Goal: Information Seeking & Learning: Learn about a topic

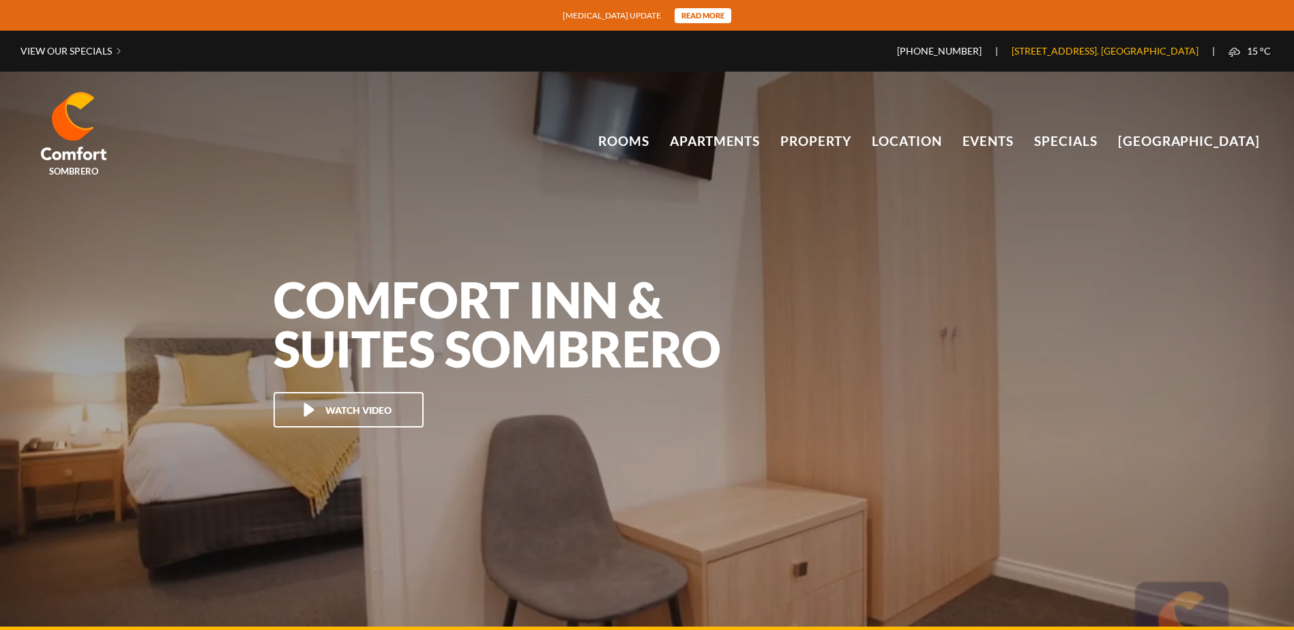
click at [998, 55] on link "[STREET_ADDRESS]. [GEOGRAPHIC_DATA]" at bounding box center [1105, 51] width 214 height 12
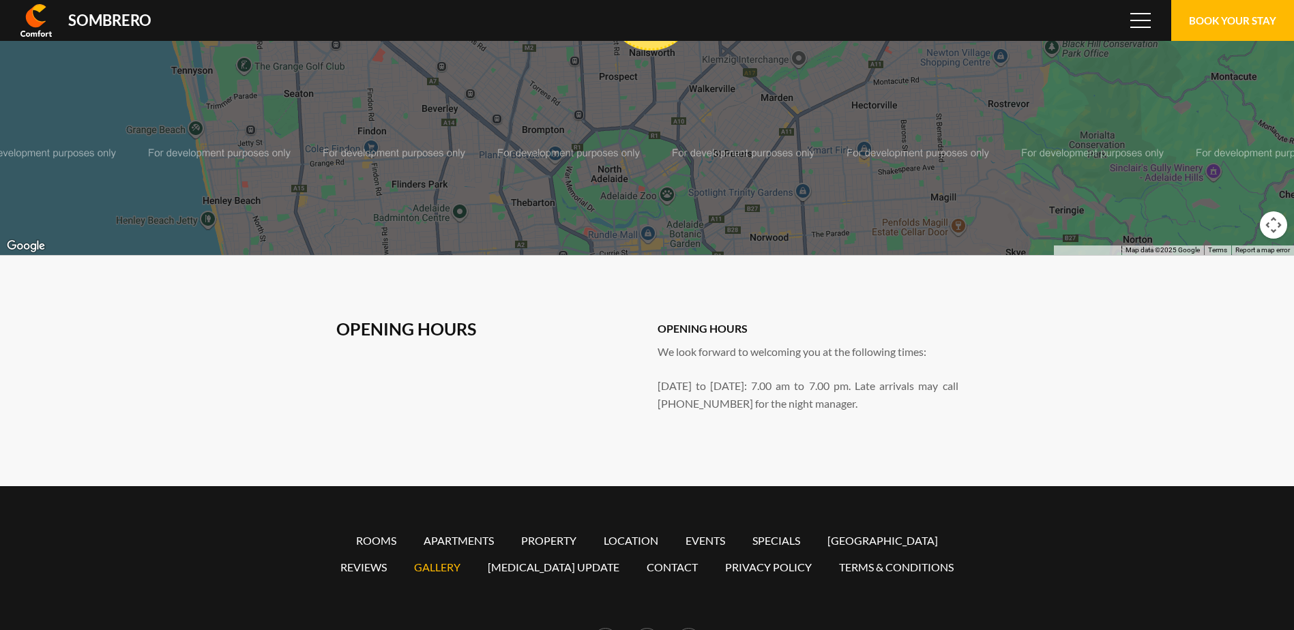
drag, startPoint x: 472, startPoint y: 593, endPoint x: 447, endPoint y: 551, distance: 48.7
click at [447, 561] on link "Gallery" at bounding box center [437, 567] width 46 height 13
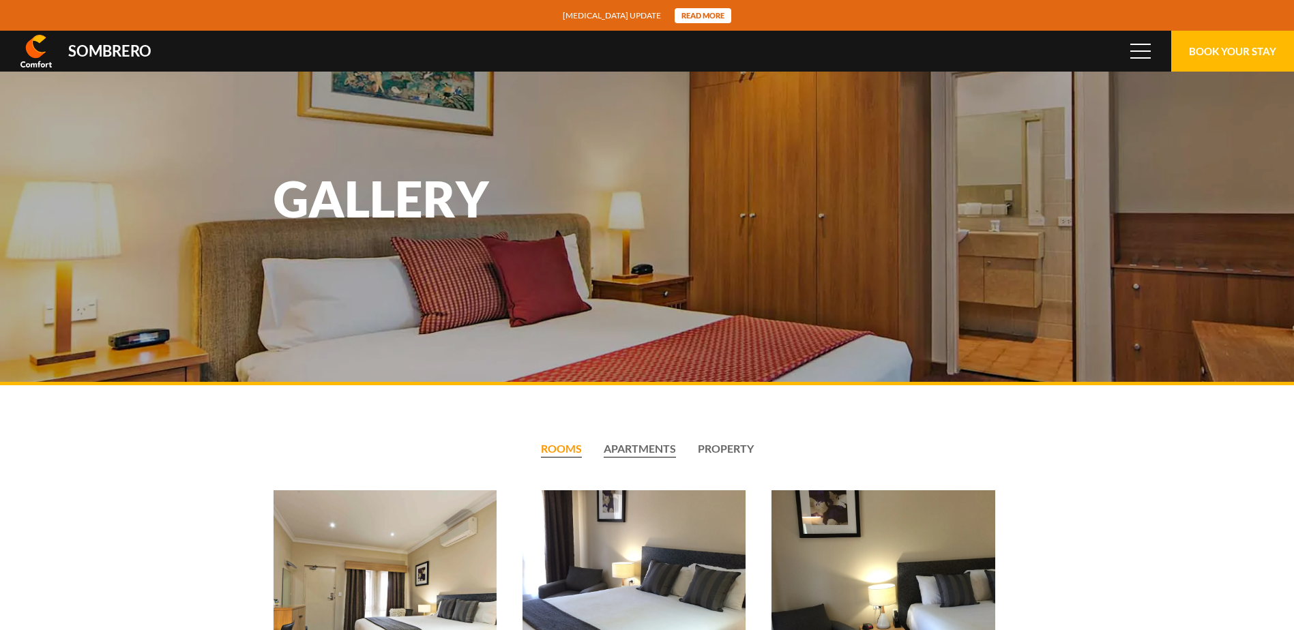
click at [661, 452] on li "Apartments" at bounding box center [640, 450] width 72 height 16
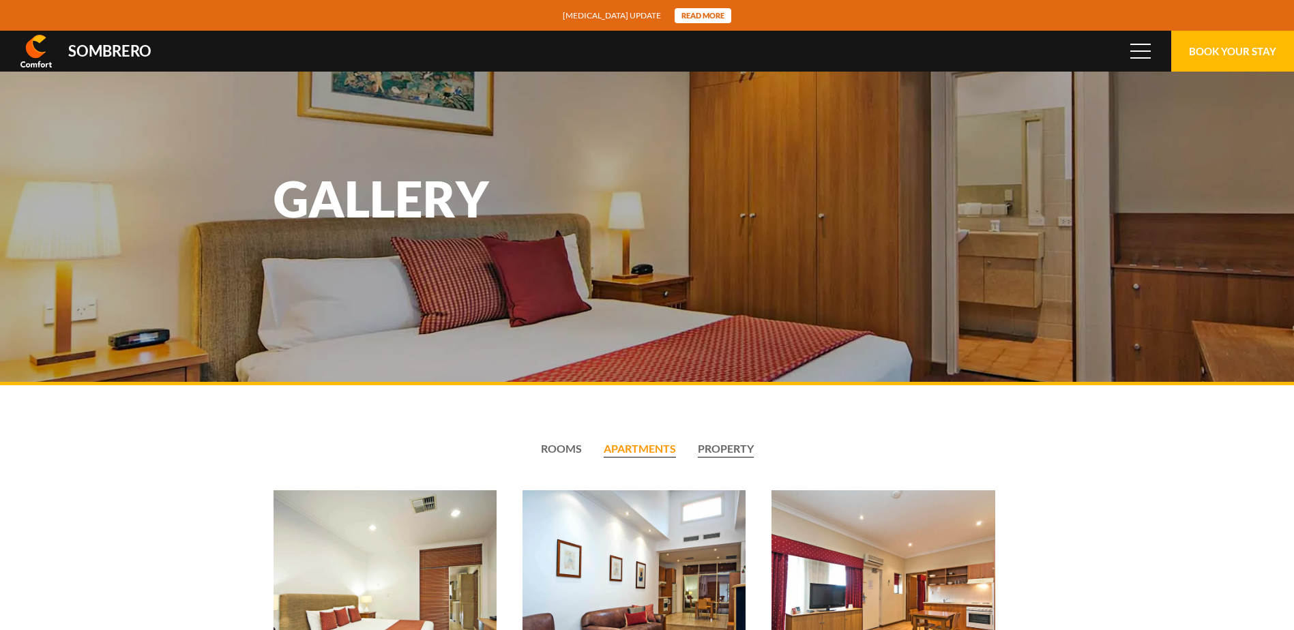
click at [737, 453] on li "Property" at bounding box center [726, 450] width 56 height 16
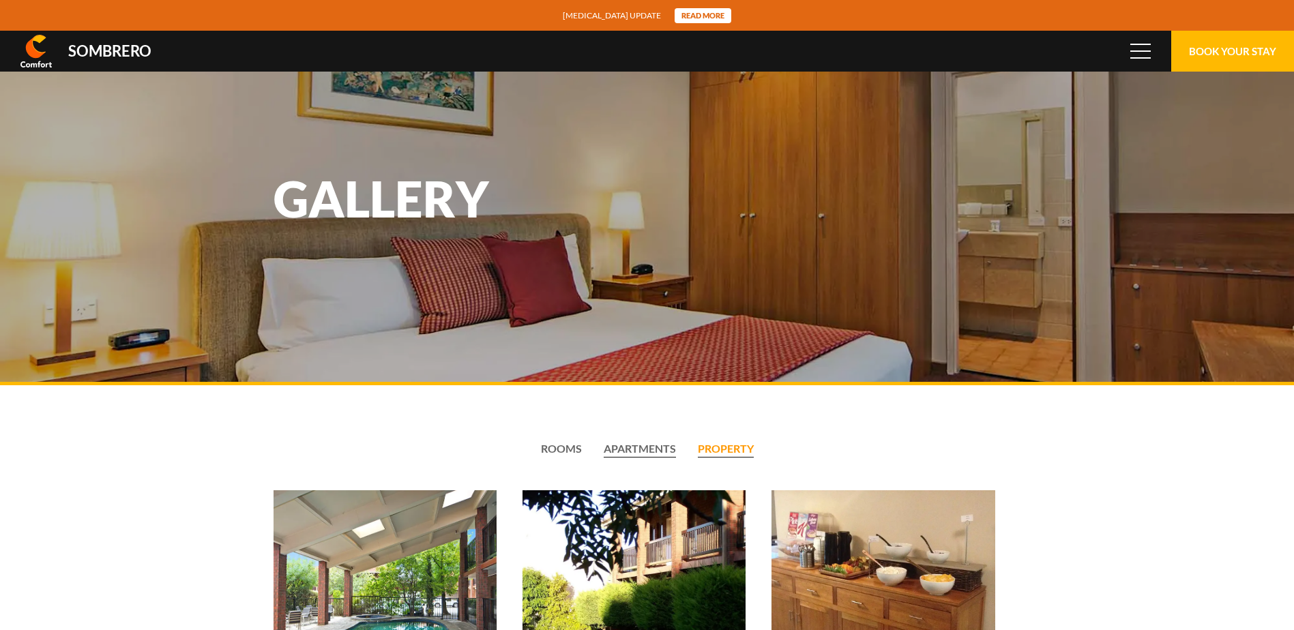
click at [645, 452] on li "Apartments" at bounding box center [640, 450] width 72 height 16
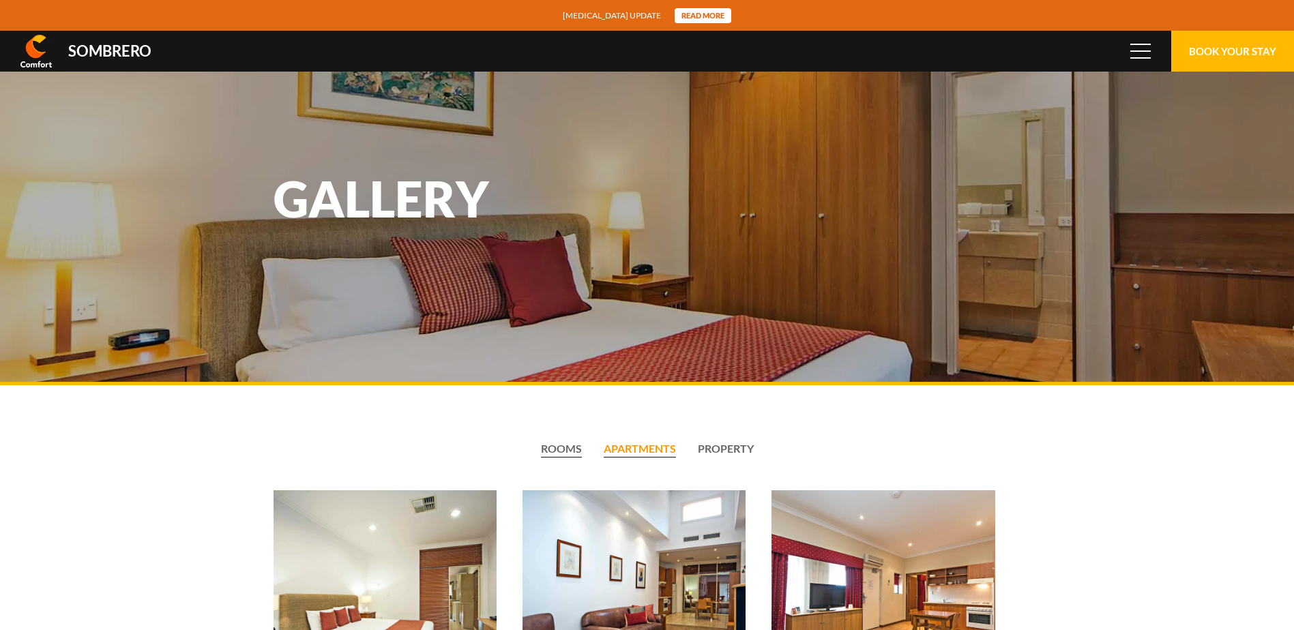
click at [571, 448] on li "Rooms" at bounding box center [561, 450] width 41 height 16
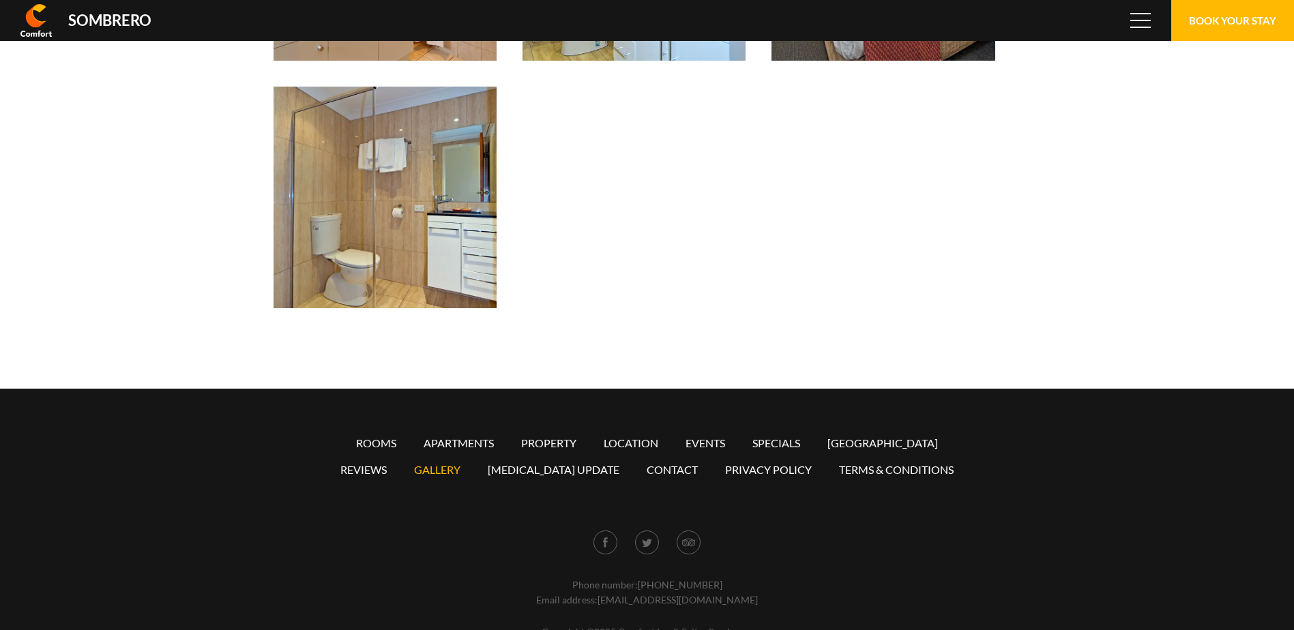
click at [460, 475] on link "Gallery" at bounding box center [437, 469] width 46 height 13
